Goal: Task Accomplishment & Management: Complete application form

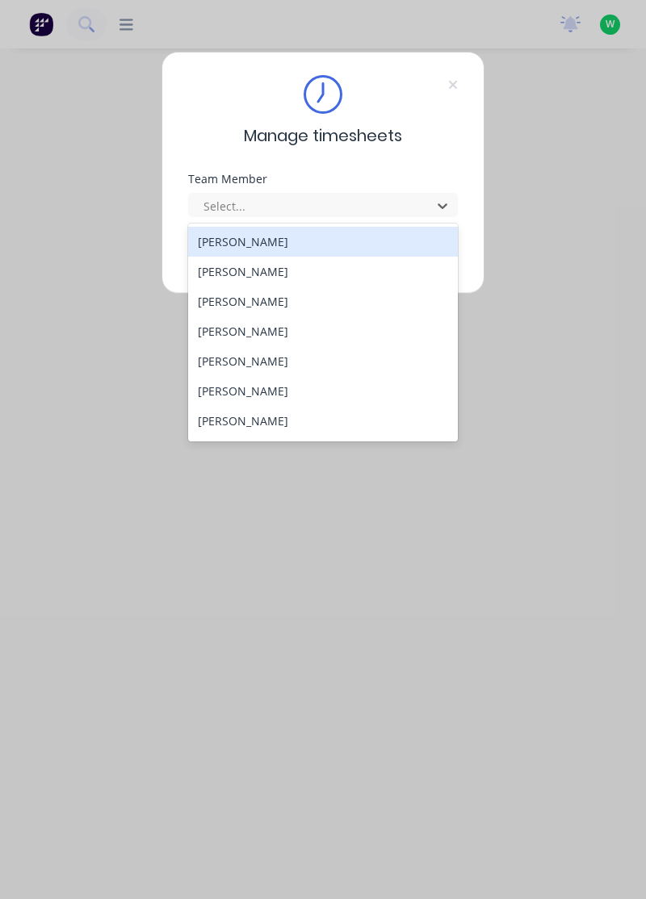
click at [286, 391] on div "[PERSON_NAME]" at bounding box center [323, 391] width 270 height 30
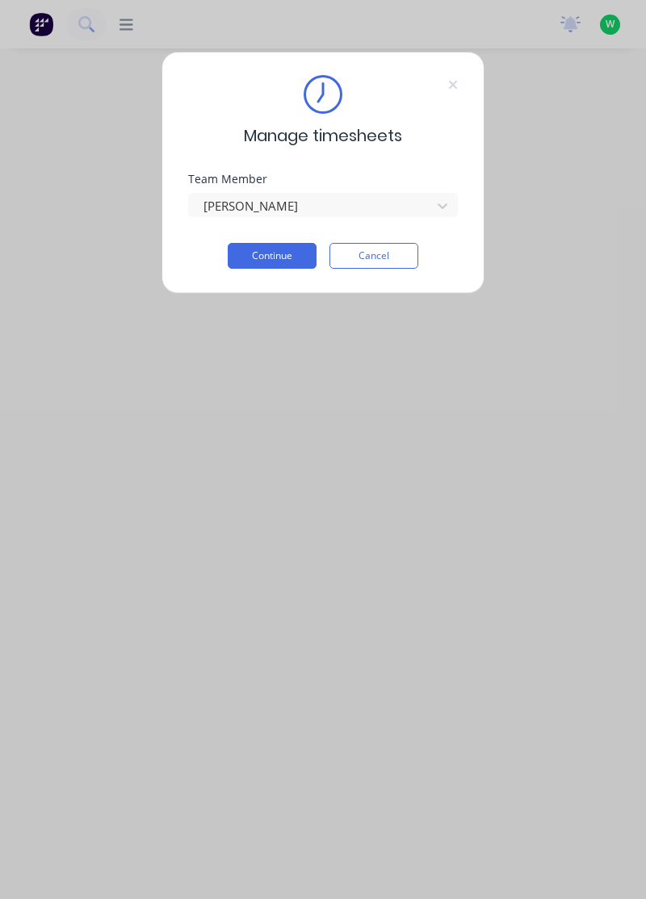
click at [270, 258] on button "Continue" at bounding box center [272, 256] width 89 height 26
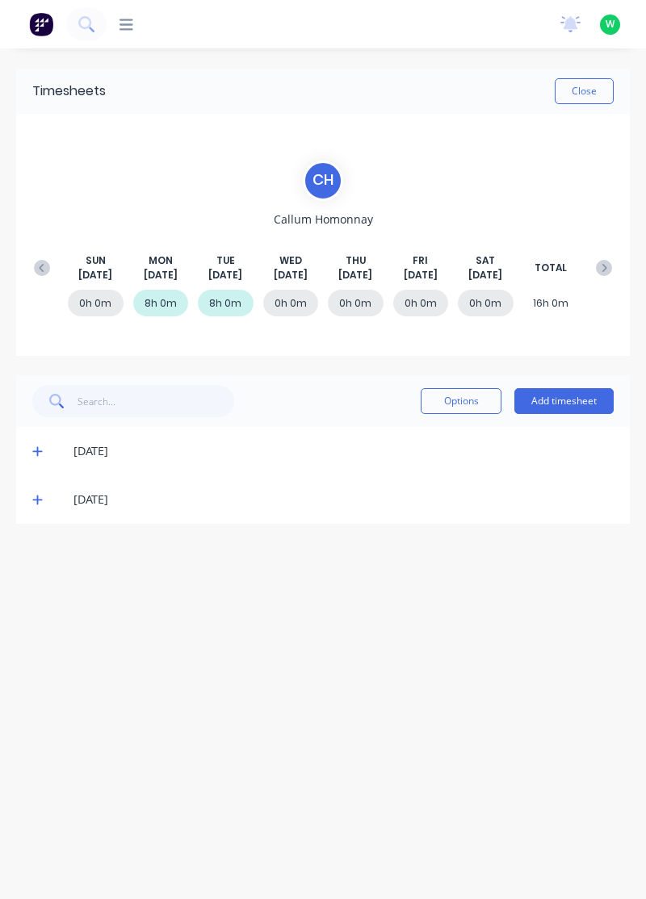
click at [40, 503] on icon at bounding box center [37, 499] width 10 height 11
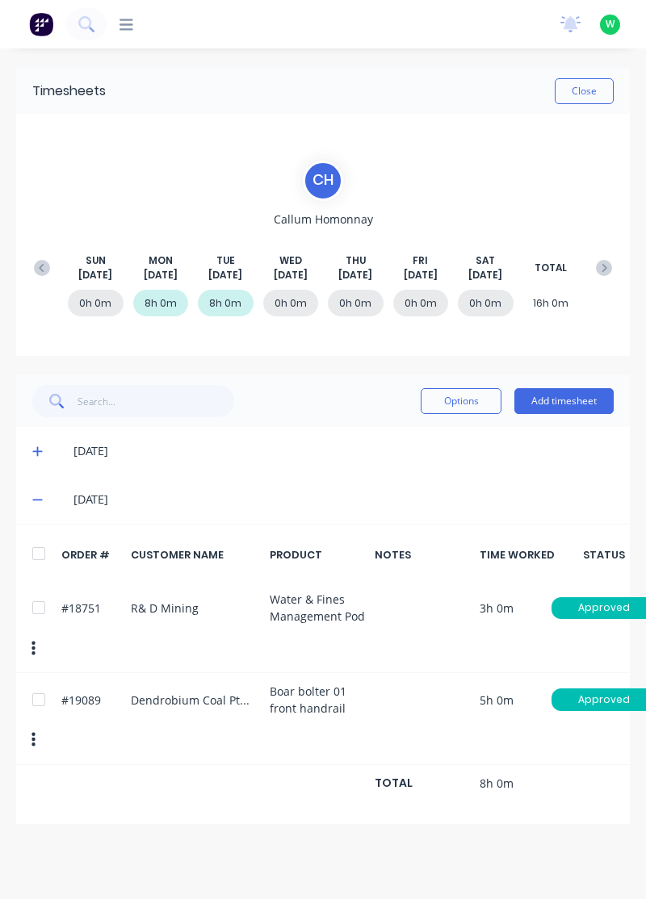
click at [570, 399] on button "Add timesheet" at bounding box center [563, 401] width 99 height 26
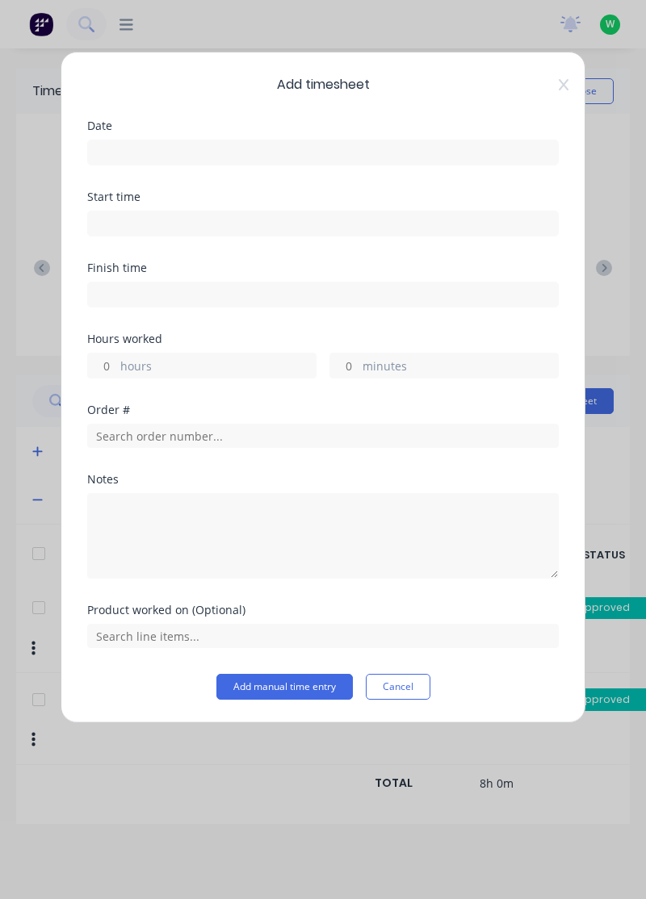
click at [240, 147] on input at bounding box center [323, 152] width 470 height 24
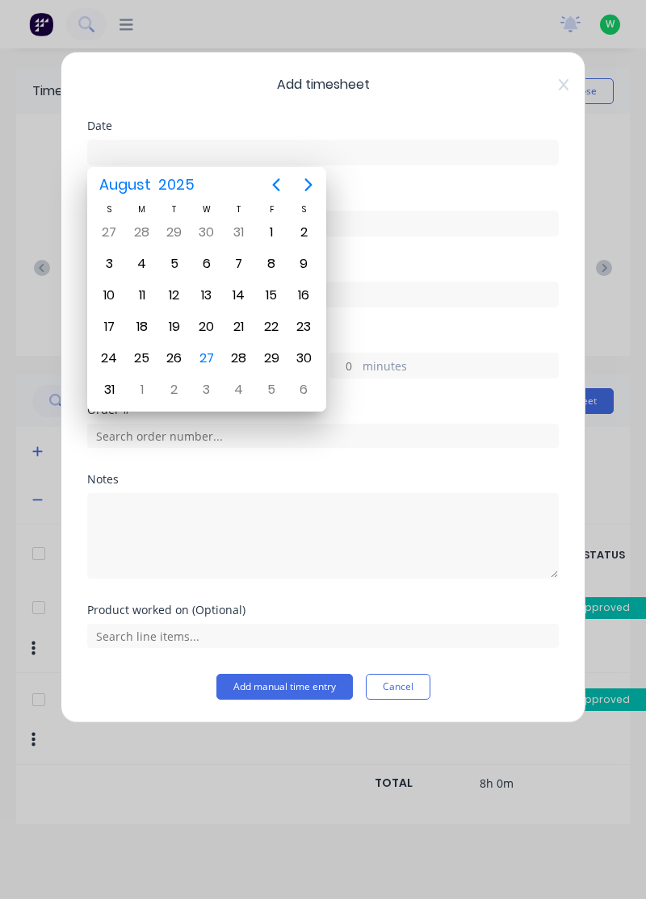
click at [208, 353] on div "27" at bounding box center [206, 358] width 24 height 24
type input "[DATE]"
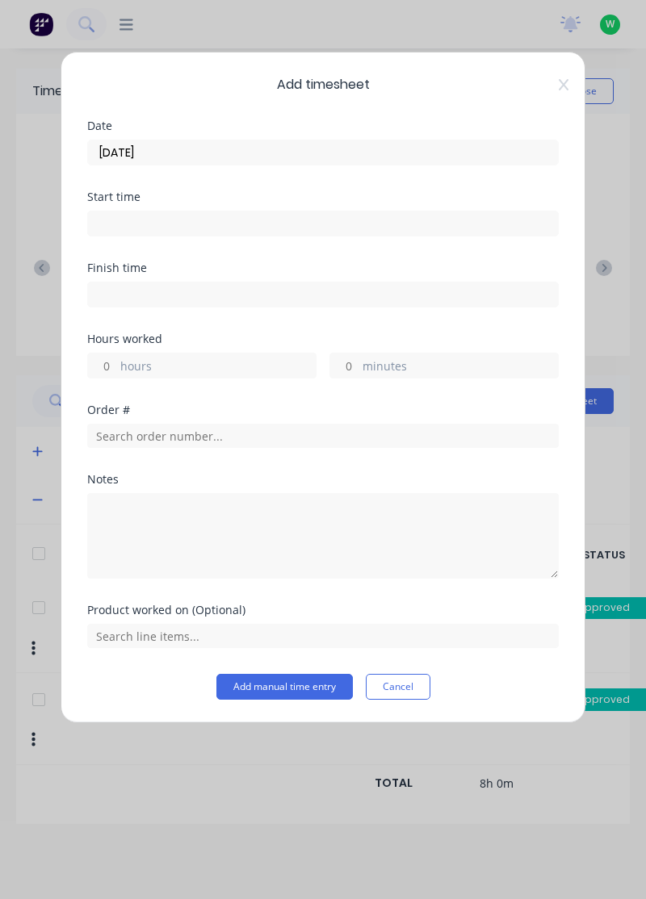
click at [173, 360] on label "hours" at bounding box center [217, 367] width 195 height 20
click at [116, 360] on input "hours" at bounding box center [102, 365] width 28 height 24
type input "6.5"
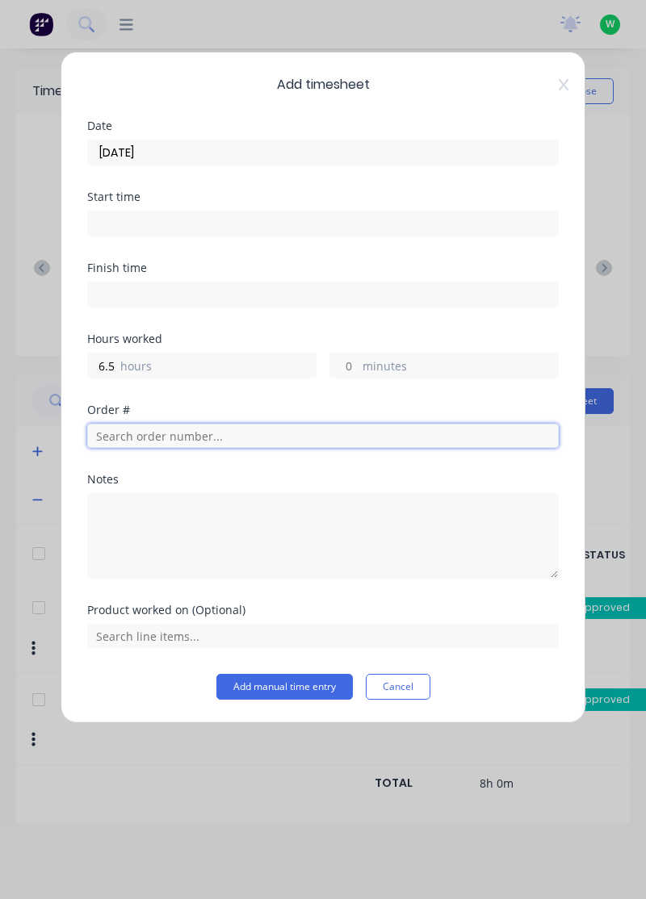
click at [190, 433] on input "text" at bounding box center [322, 436] width 471 height 24
type input "18751"
click at [184, 497] on span "R& D Mining" at bounding box center [322, 493] width 445 height 15
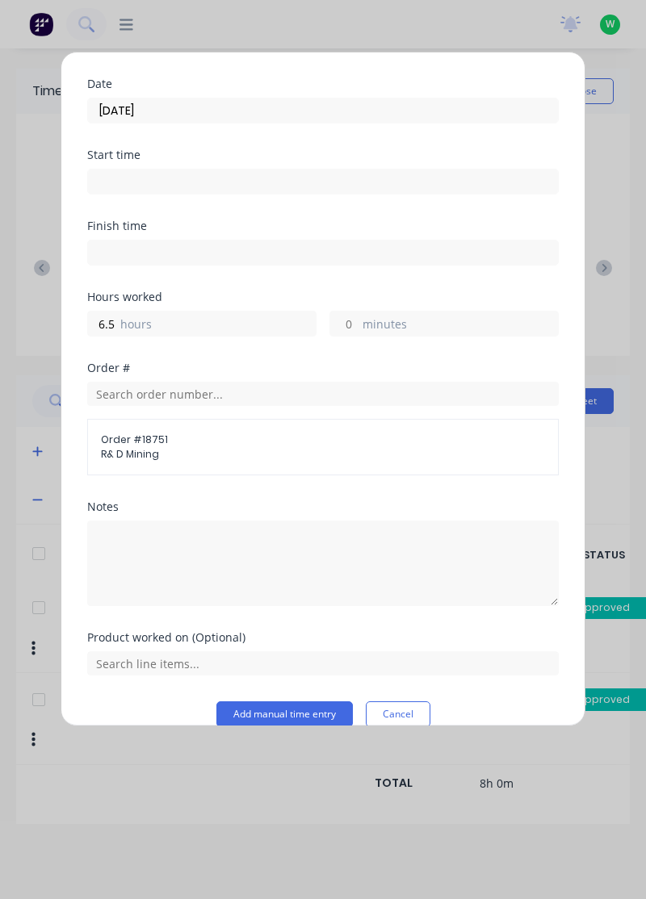
scroll to position [63, 0]
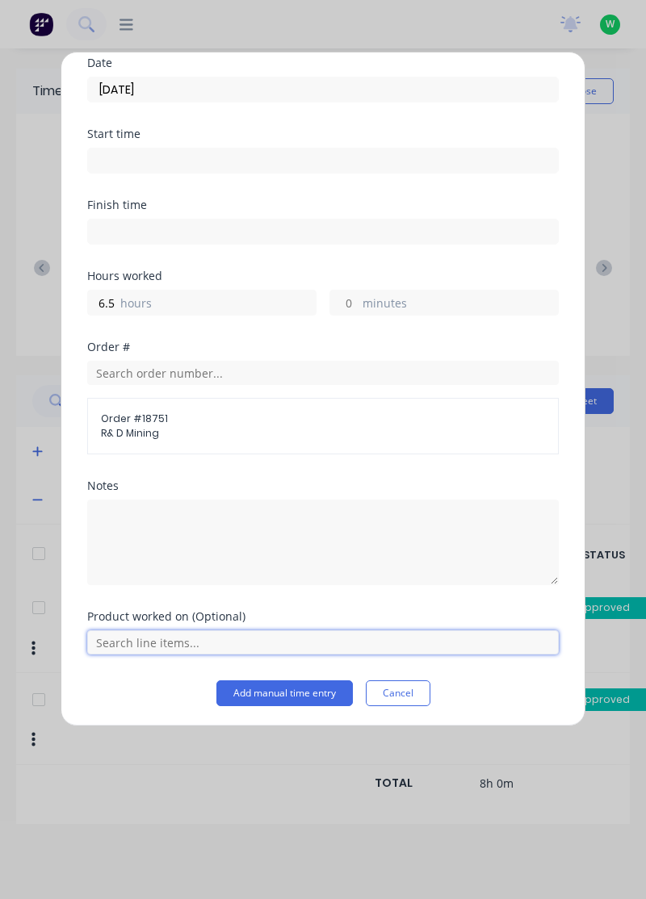
click at [171, 639] on input "text" at bounding box center [322, 642] width 471 height 24
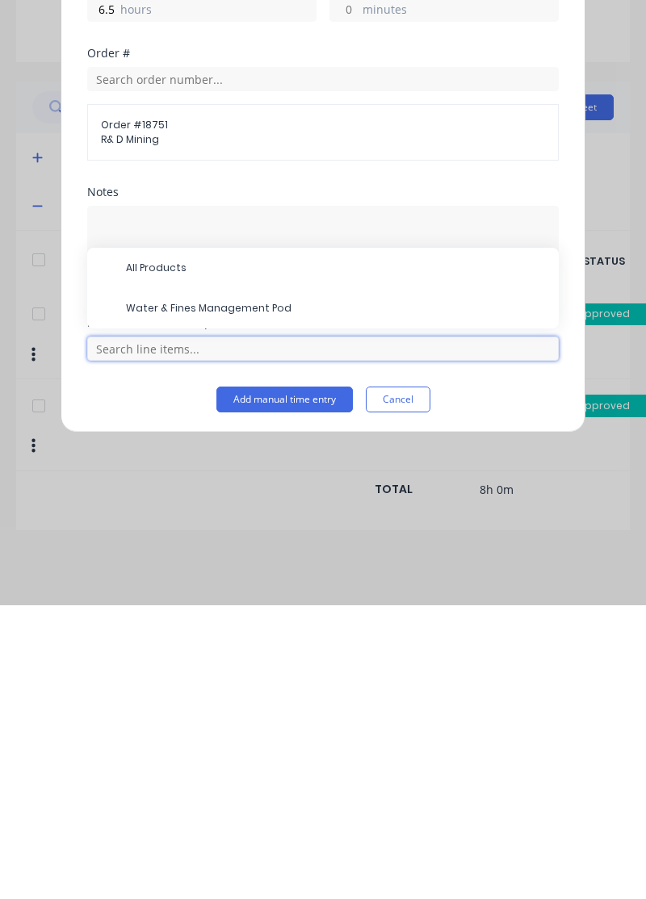
scroll to position [43, 0]
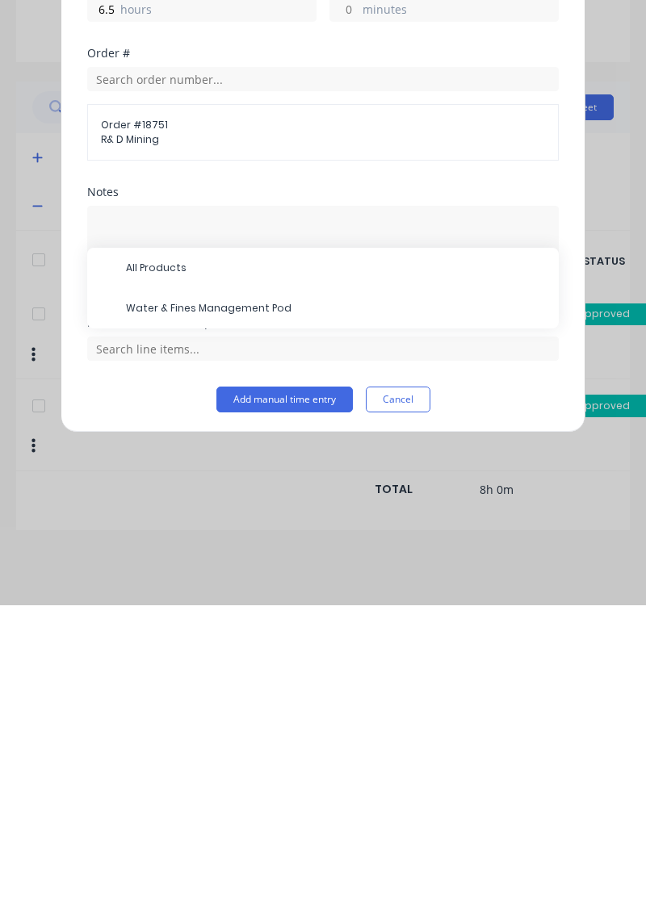
click at [213, 604] on span "Water & Fines Management Pod" at bounding box center [336, 602] width 420 height 15
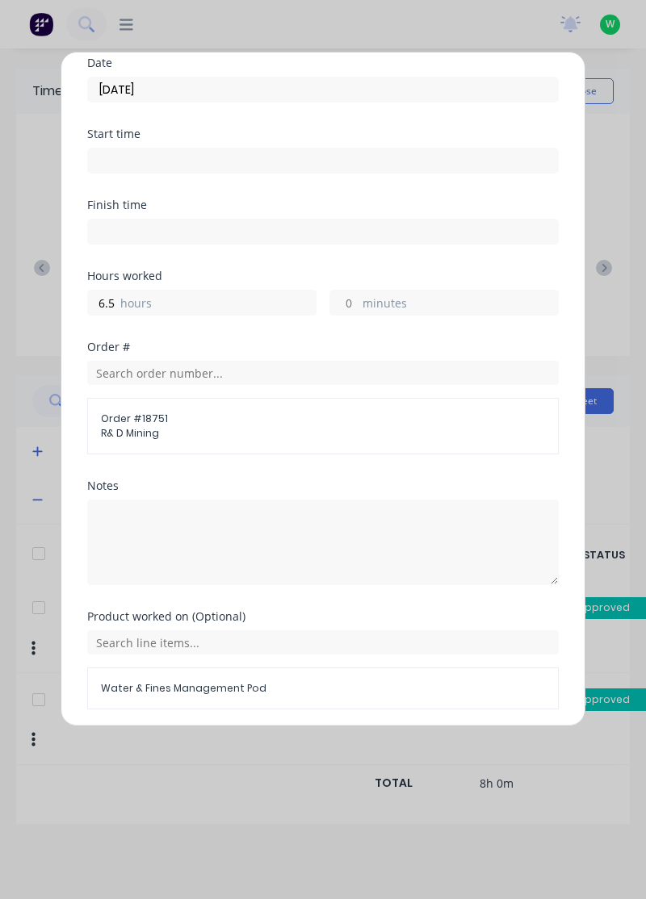
scroll to position [117, 0]
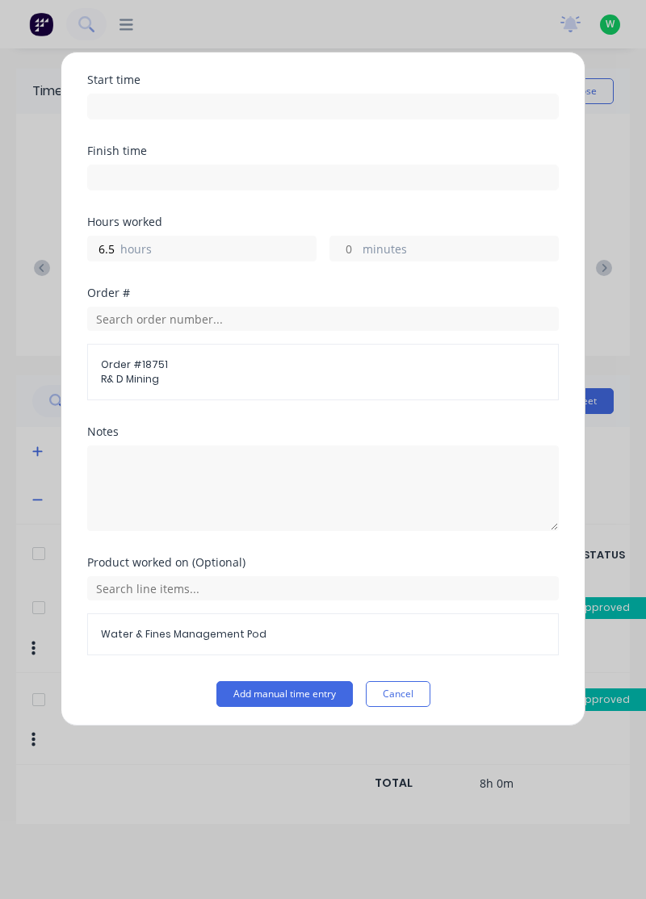
click at [265, 692] on button "Add manual time entry" at bounding box center [284, 694] width 136 height 26
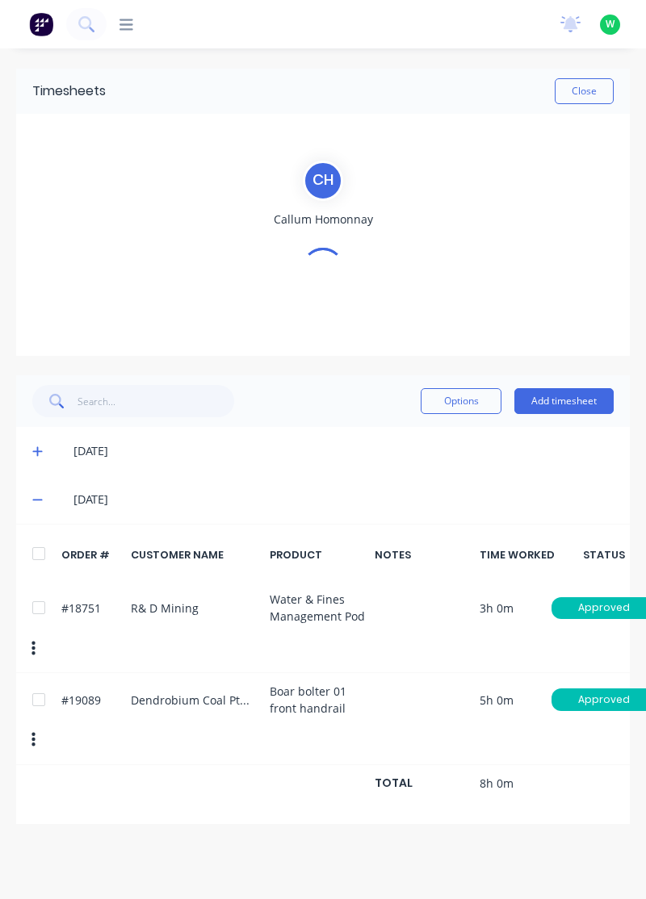
scroll to position [0, 0]
